Goal: Transaction & Acquisition: Book appointment/travel/reservation

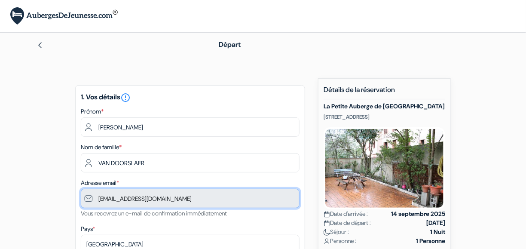
click at [159, 208] on input "[EMAIL_ADDRESS][DOMAIN_NAME]" at bounding box center [190, 198] width 219 height 19
drag, startPoint x: 177, startPoint y: 209, endPoint x: 84, endPoint y: 207, distance: 92.9
click at [84, 207] on input "[EMAIL_ADDRESS][DOMAIN_NAME]" at bounding box center [190, 198] width 219 height 19
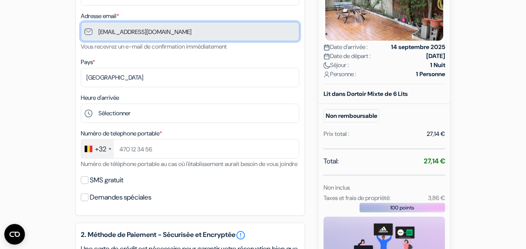
scroll to position [169, 0]
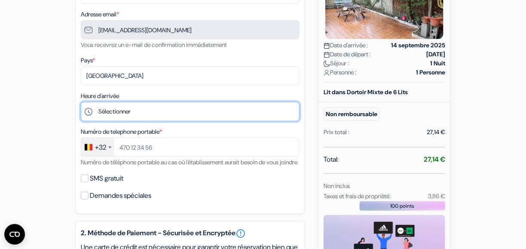
click at [227, 121] on select "Sélectionner 14:00 15:00 16:00 17:00 18:00 19:00 20:00 21:00 22:00 23:00 0:00" at bounding box center [190, 111] width 219 height 19
select select "21"
click at [81, 119] on select "Sélectionner 14:00 15:00 16:00 17:00 18:00 19:00 20:00 21:00 22:00 23:00 0:00" at bounding box center [190, 111] width 219 height 19
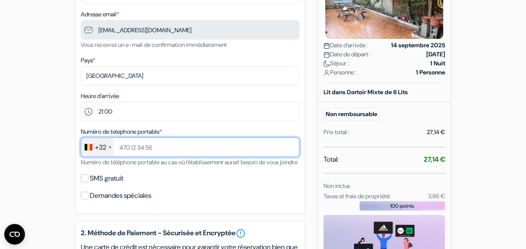
click at [132, 157] on input "text" at bounding box center [190, 147] width 219 height 19
type input "471125432"
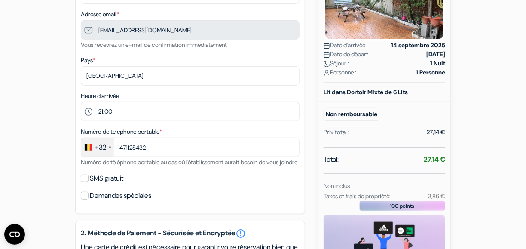
click at [88, 184] on div "SMS gratuit" at bounding box center [190, 178] width 219 height 12
click at [84, 182] on input "SMS gratuit" at bounding box center [85, 179] width 8 height 8
checkbox input "true"
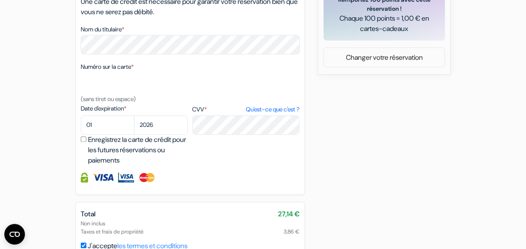
scroll to position [439, 0]
select select "06"
select select "2028"
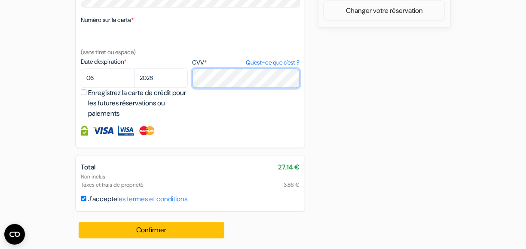
scroll to position [583, 0]
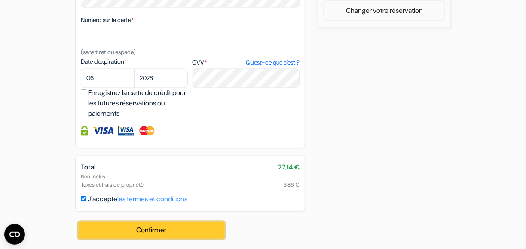
click at [172, 226] on button "Confirmer Loading..." at bounding box center [152, 230] width 146 height 16
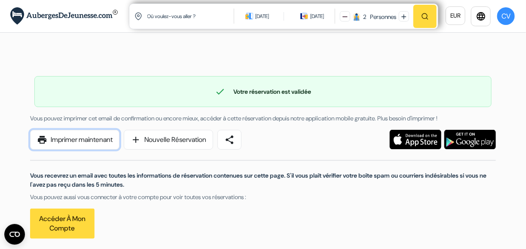
click at [104, 150] on link "print Imprimer maintenant" at bounding box center [74, 140] width 89 height 20
